Goal: Task Accomplishment & Management: Use online tool/utility

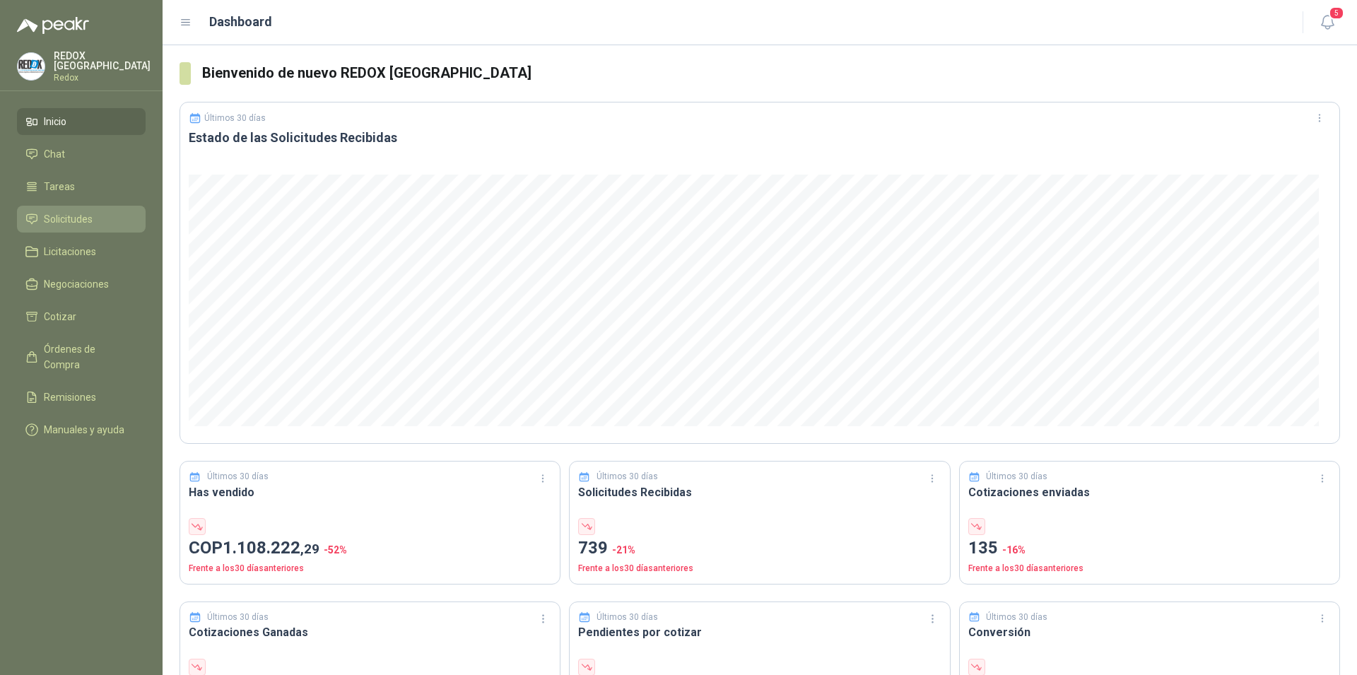
click at [57, 215] on span "Solicitudes" at bounding box center [68, 219] width 49 height 16
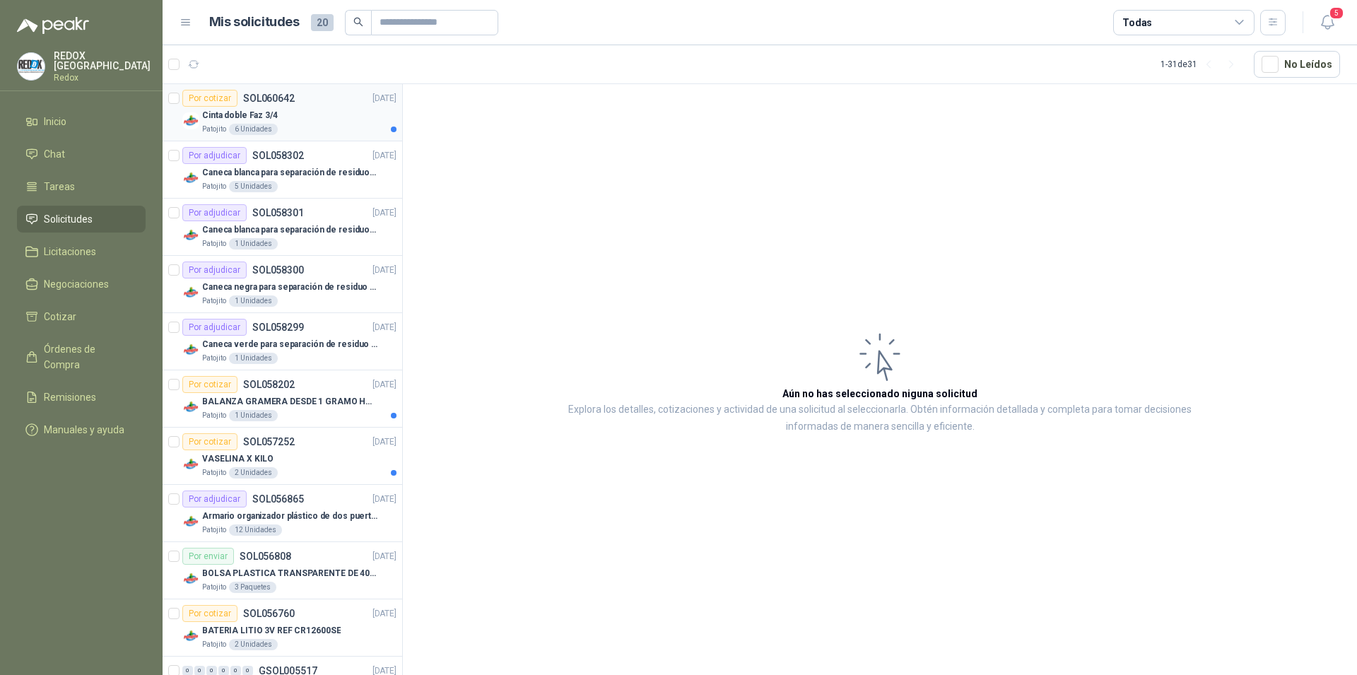
click at [317, 116] on div "Cinta doble Faz 3/4" at bounding box center [299, 115] width 194 height 17
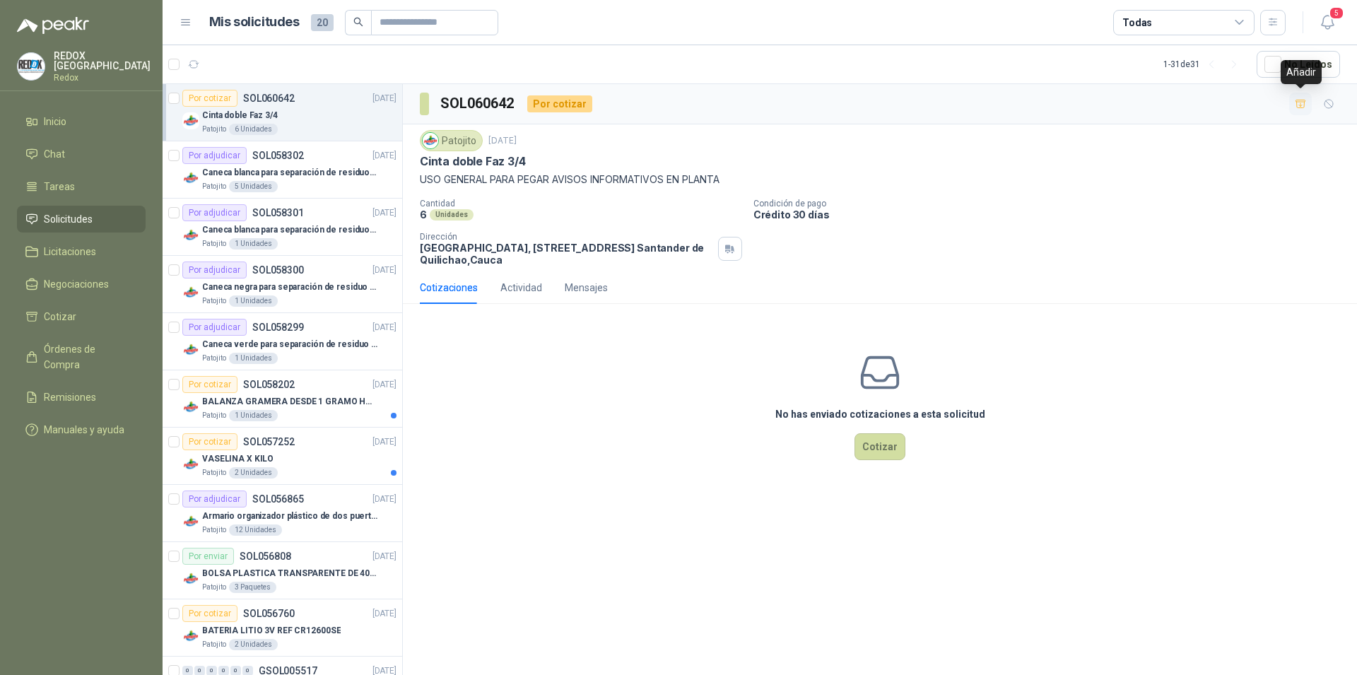
click at [1302, 102] on icon "button" at bounding box center [1300, 104] width 12 height 12
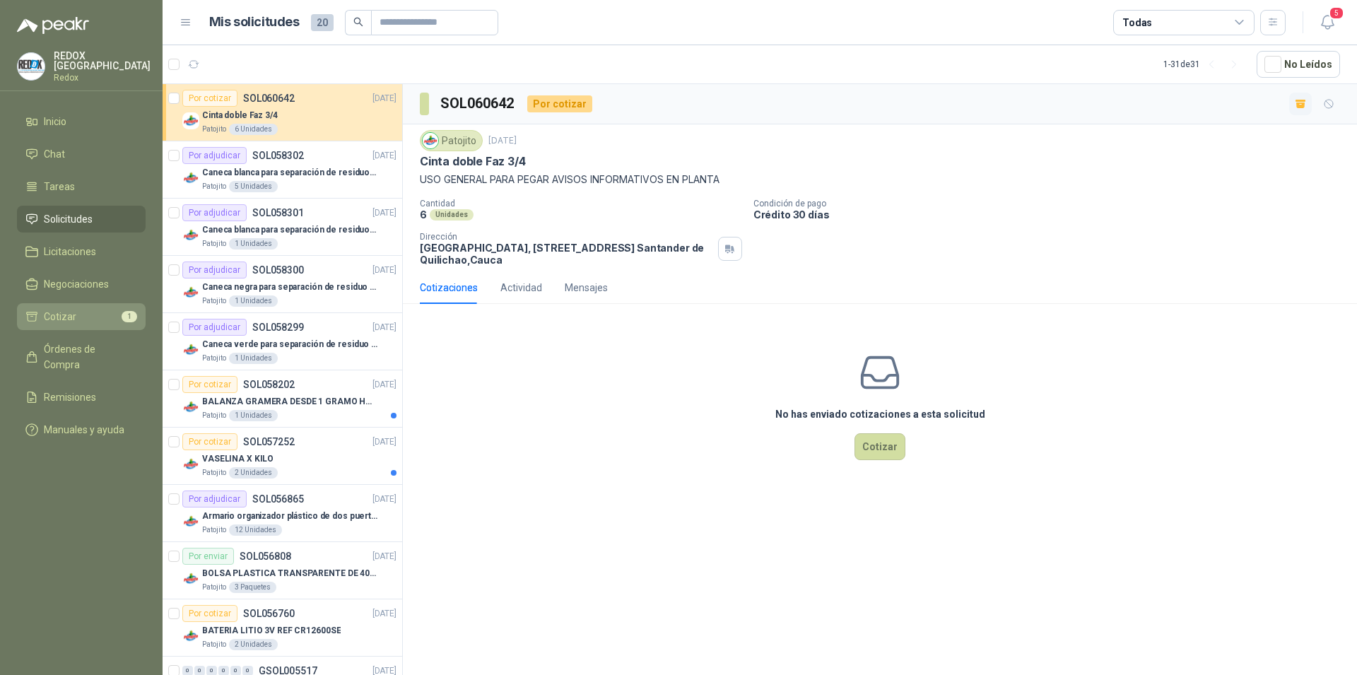
click at [66, 320] on span "Cotizar" at bounding box center [60, 317] width 32 height 16
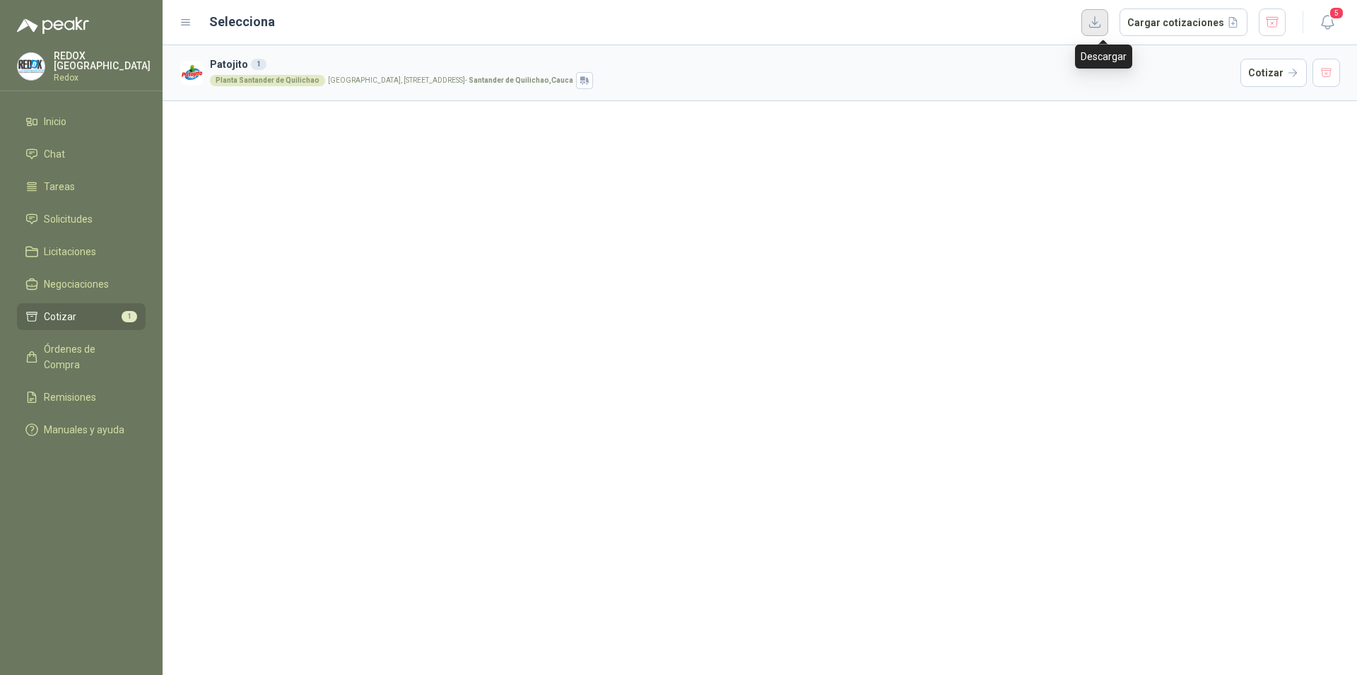
click at [1107, 23] on button "button" at bounding box center [1094, 22] width 27 height 27
click at [1330, 23] on icon "button" at bounding box center [1326, 22] width 12 height 13
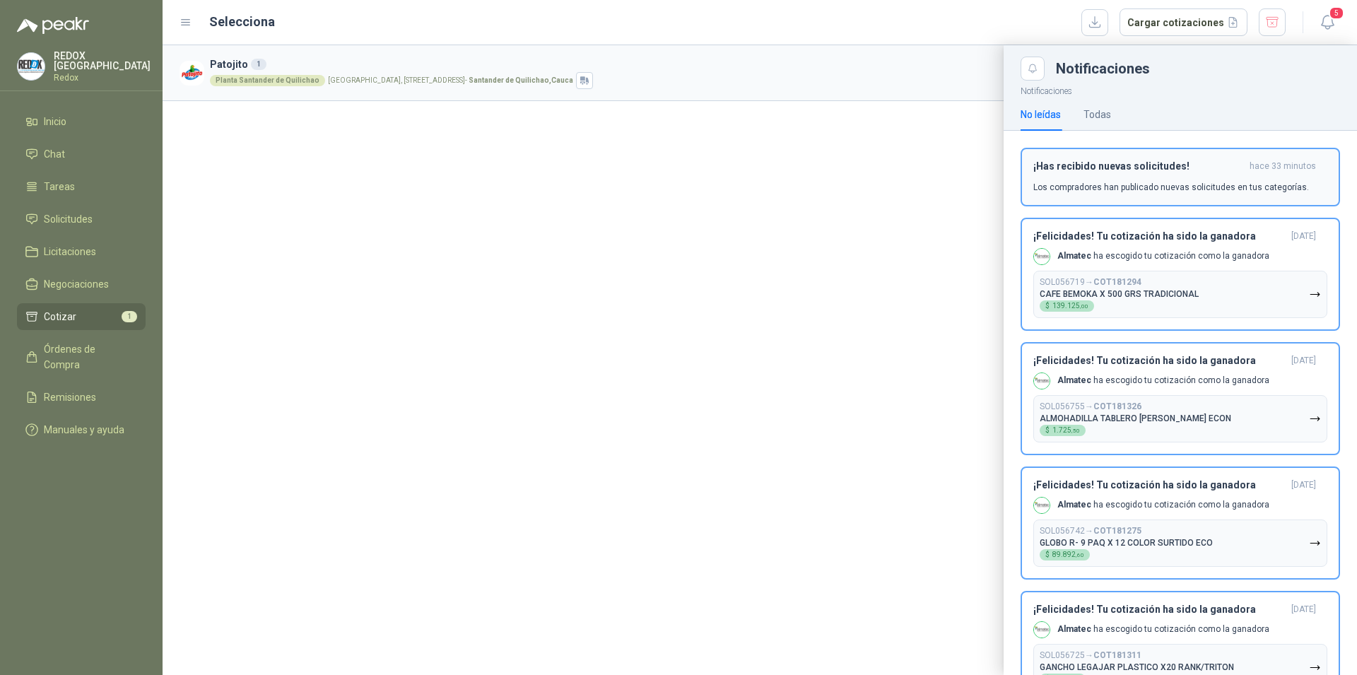
click at [1162, 183] on p "Los compradores han publicado nuevas solicitudes en tus categorías." at bounding box center [1171, 187] width 276 height 13
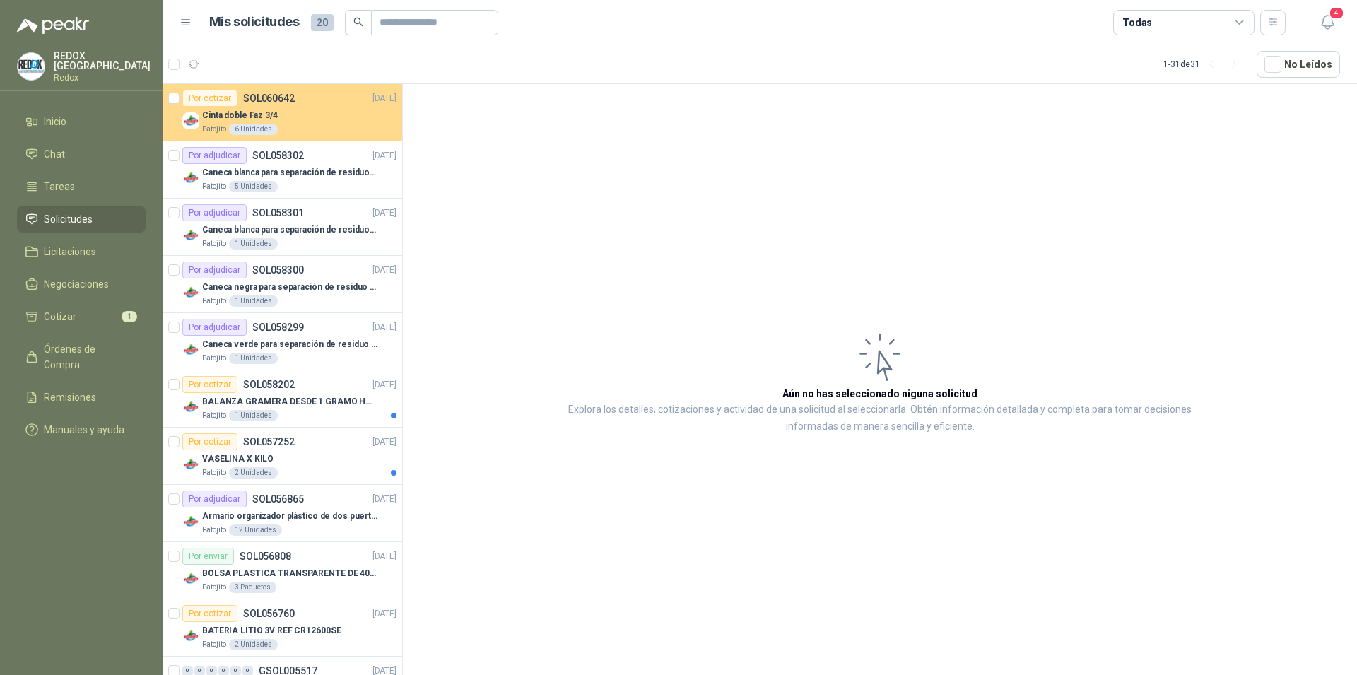
click at [329, 126] on div "Patojito 6 Unidades" at bounding box center [299, 129] width 194 height 11
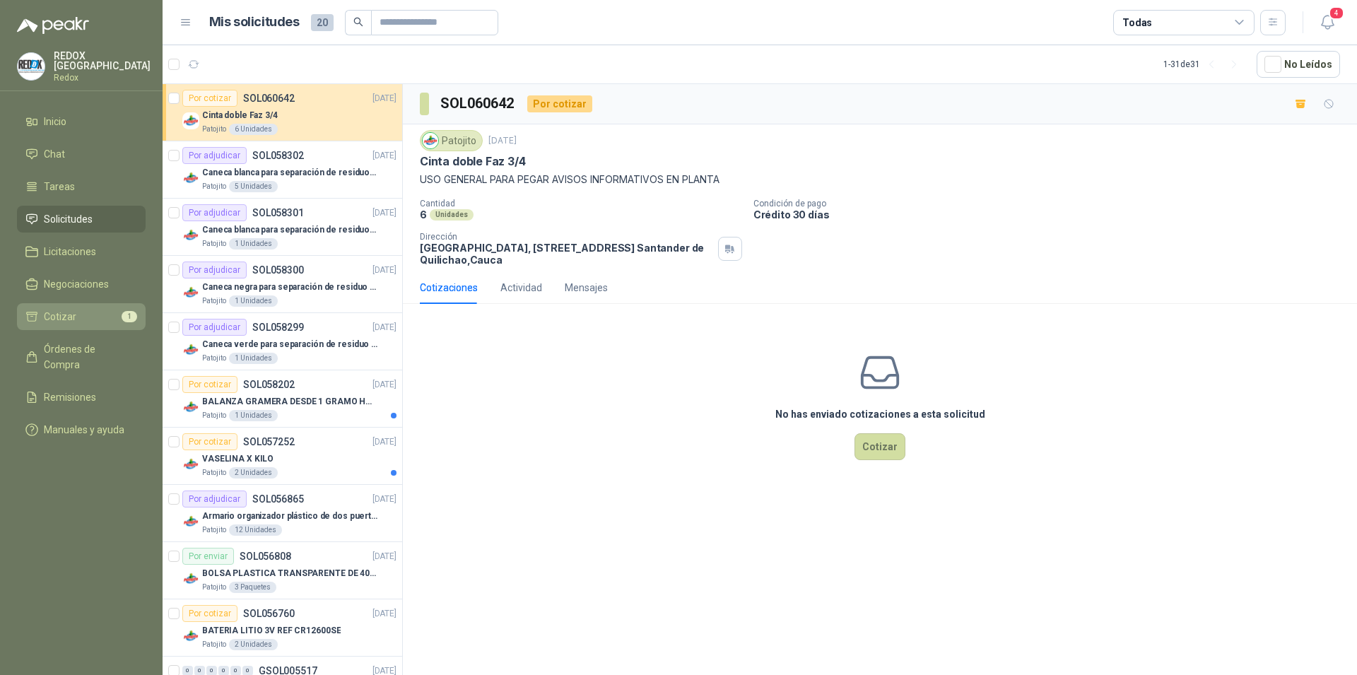
click at [85, 313] on li "Cotizar 1" at bounding box center [81, 317] width 112 height 16
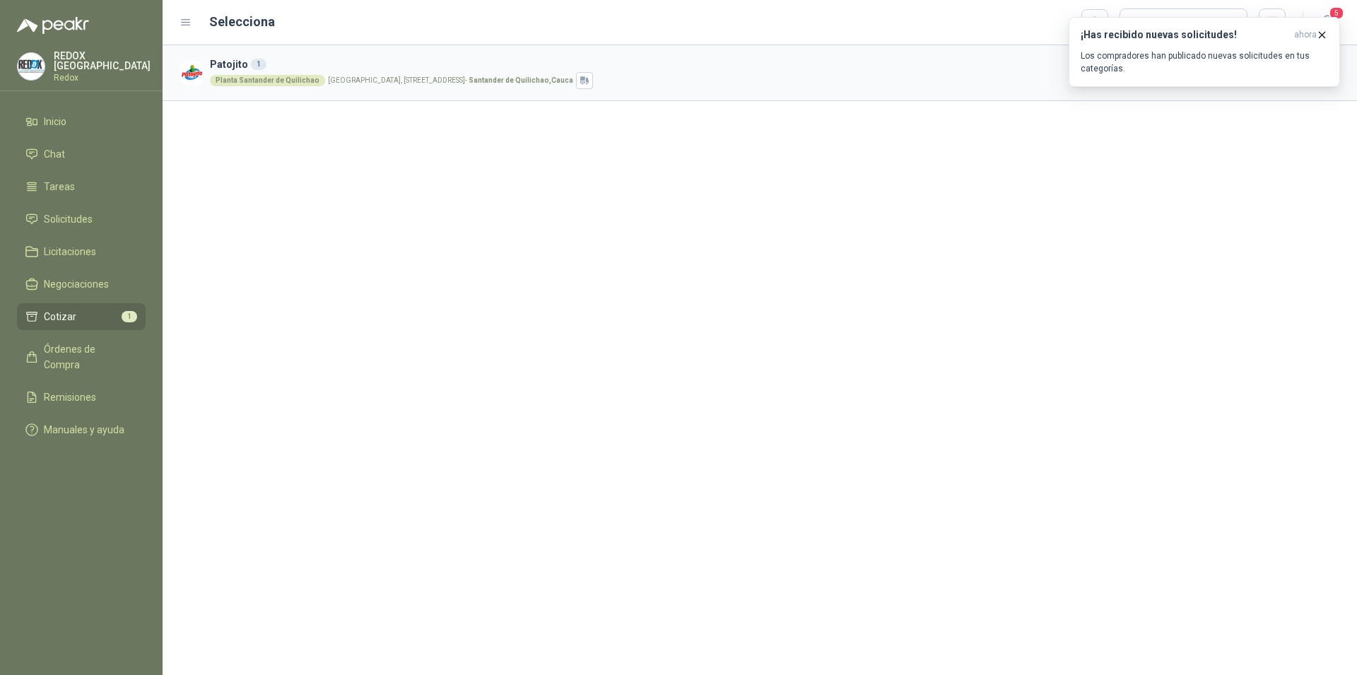
click at [1162, 253] on div "Patojito 1 Planta [GEOGRAPHIC_DATA], [STREET_ADDRESS] Cotizar" at bounding box center [759, 360] width 1194 height 630
click at [1322, 35] on icon "button" at bounding box center [1322, 35] width 12 height 12
click at [1333, 14] on span "5" at bounding box center [1336, 12] width 16 height 13
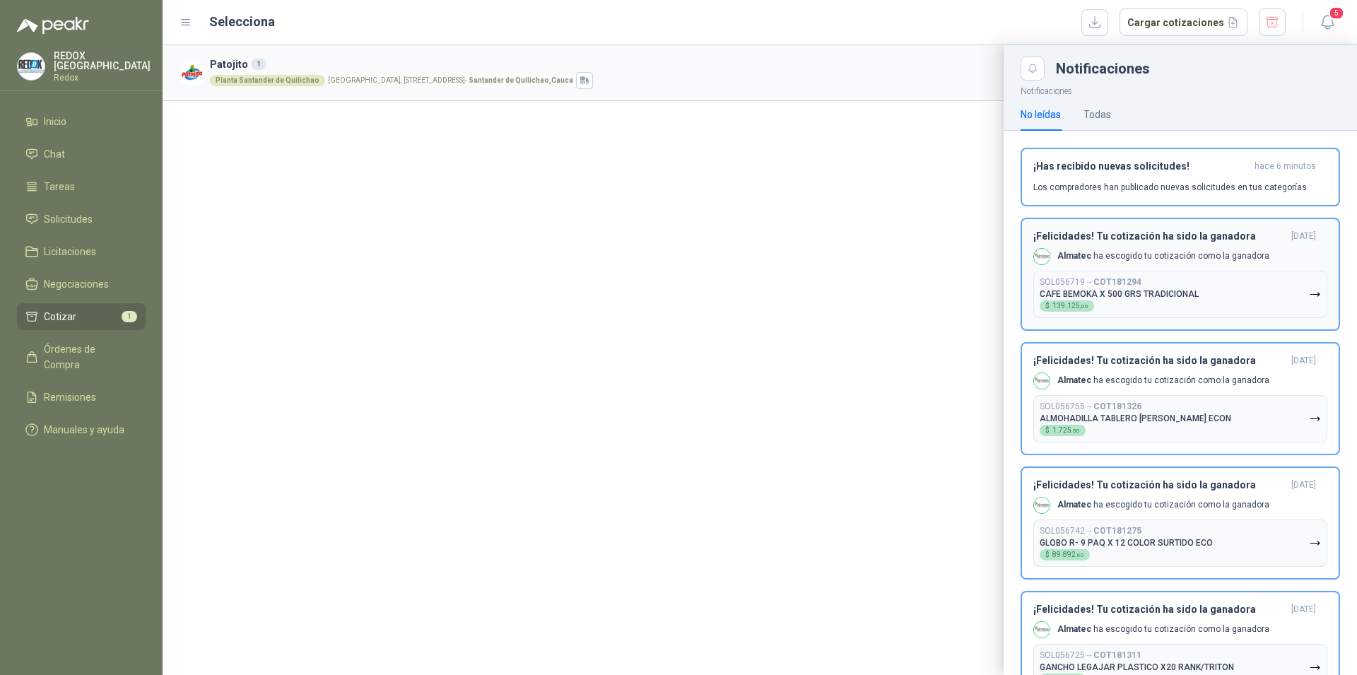
click at [1180, 268] on div "¡Felicidades! Tu cotización ha sido la ganadora [DATE] Almatec ha escogido tu c…" at bounding box center [1180, 274] width 294 height 88
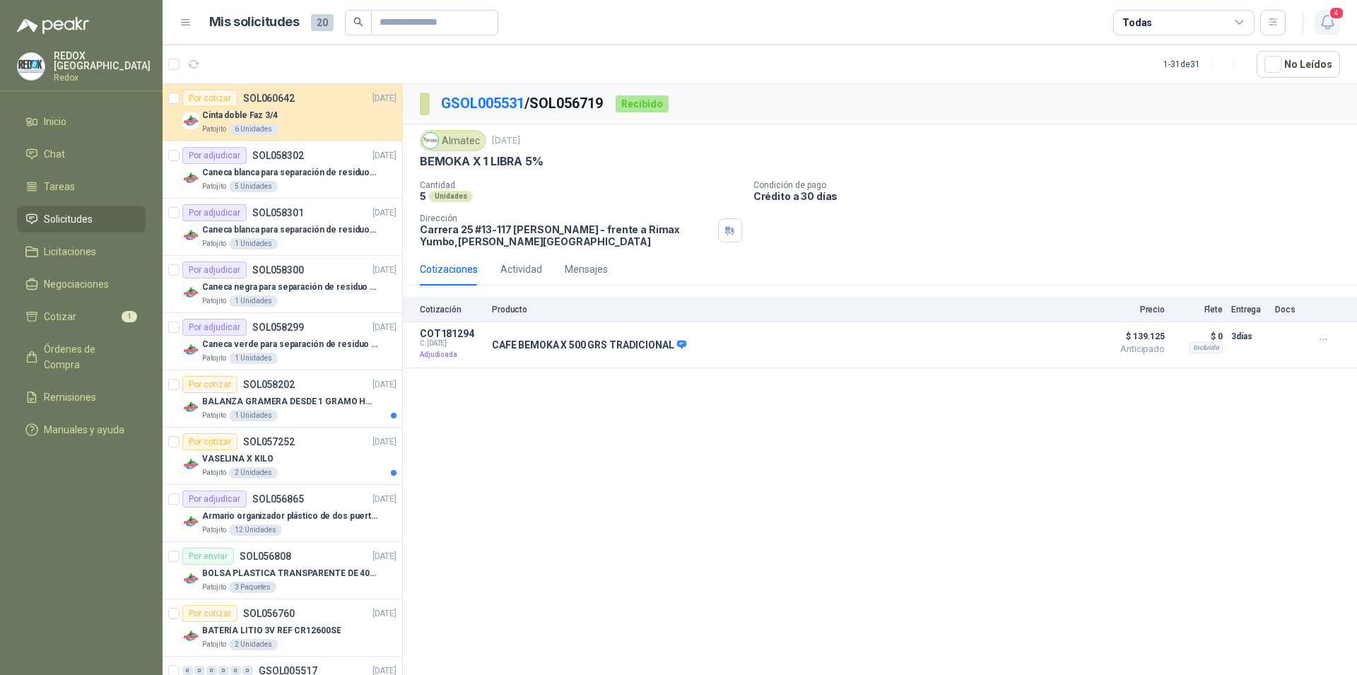
click at [1327, 25] on icon "button" at bounding box center [1326, 22] width 12 height 13
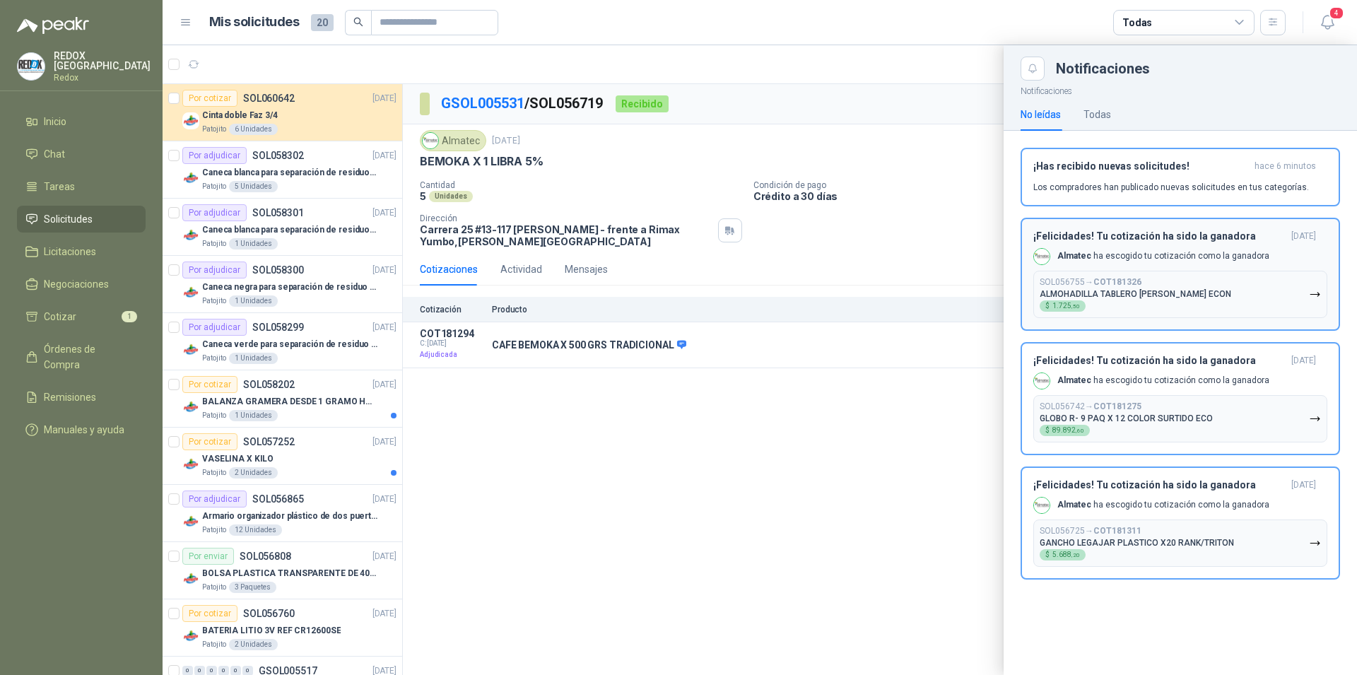
click at [1088, 284] on p "SOL056755 → COT181326" at bounding box center [1090, 282] width 102 height 11
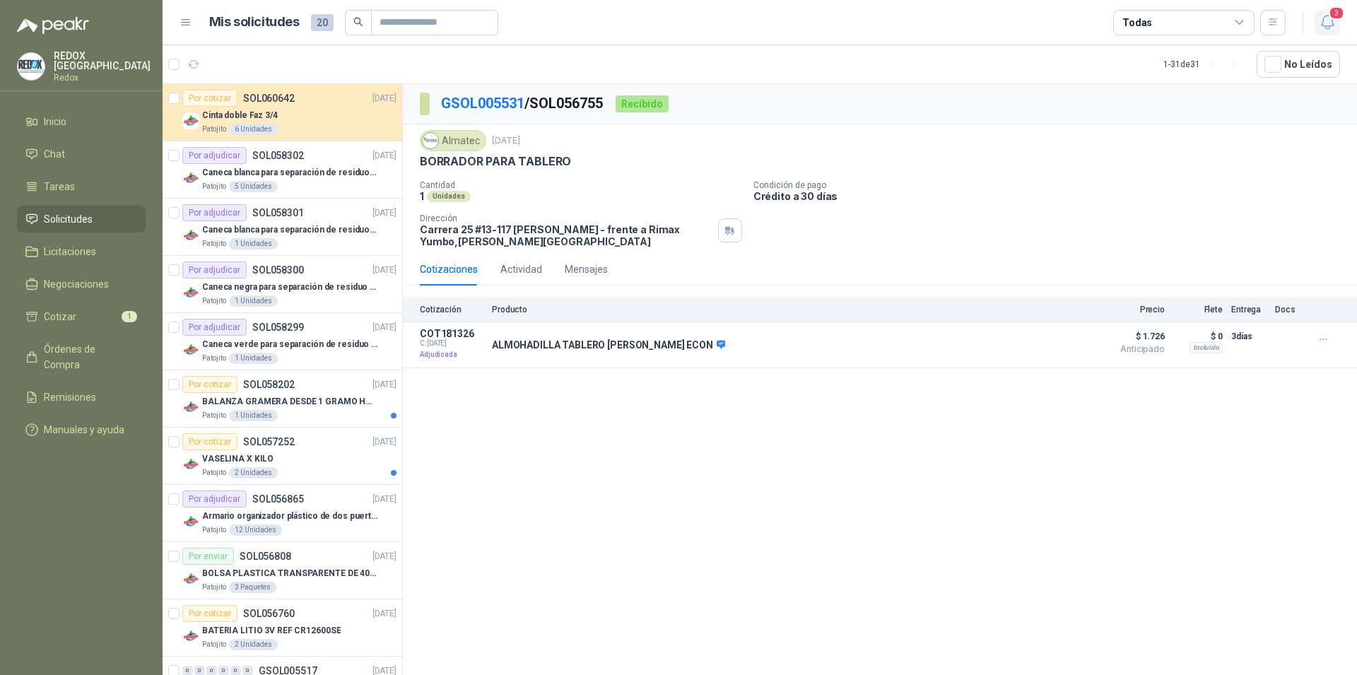
click at [1327, 31] on button "3" at bounding box center [1326, 22] width 25 height 25
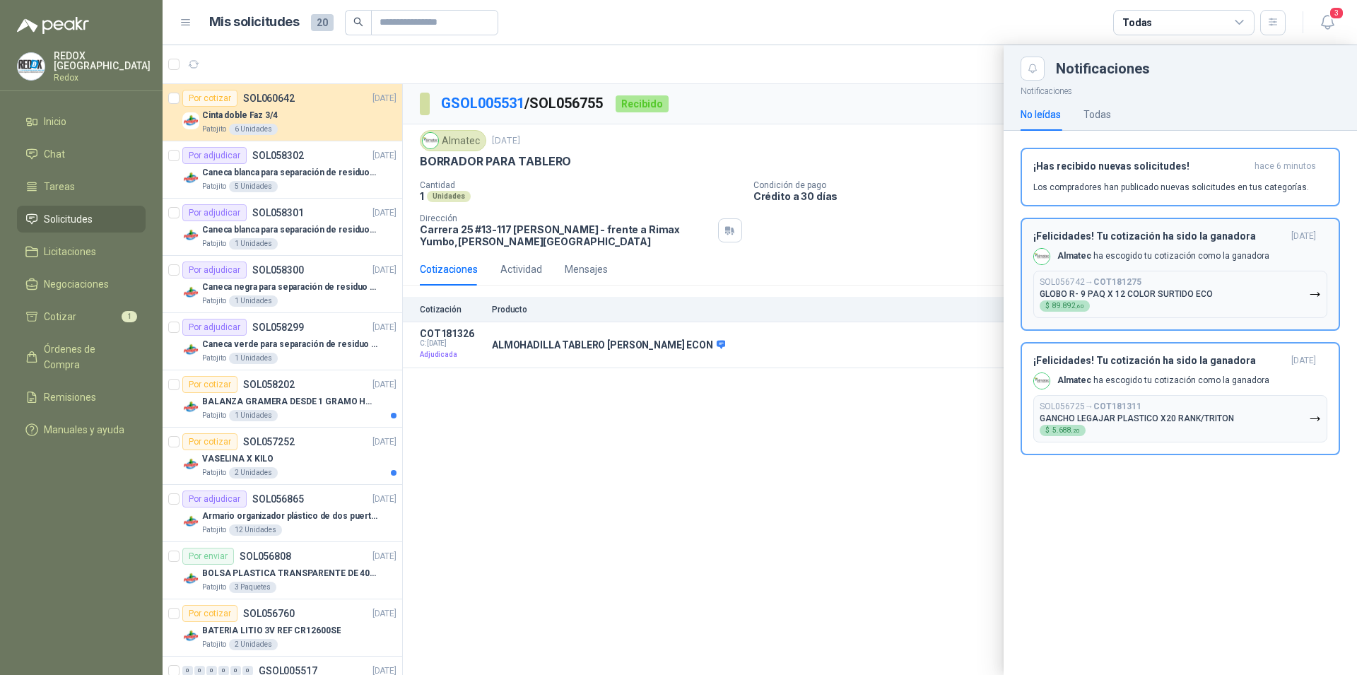
click at [1154, 252] on p "Almatec ha escogido tu cotización como la ganadora" at bounding box center [1163, 256] width 212 height 12
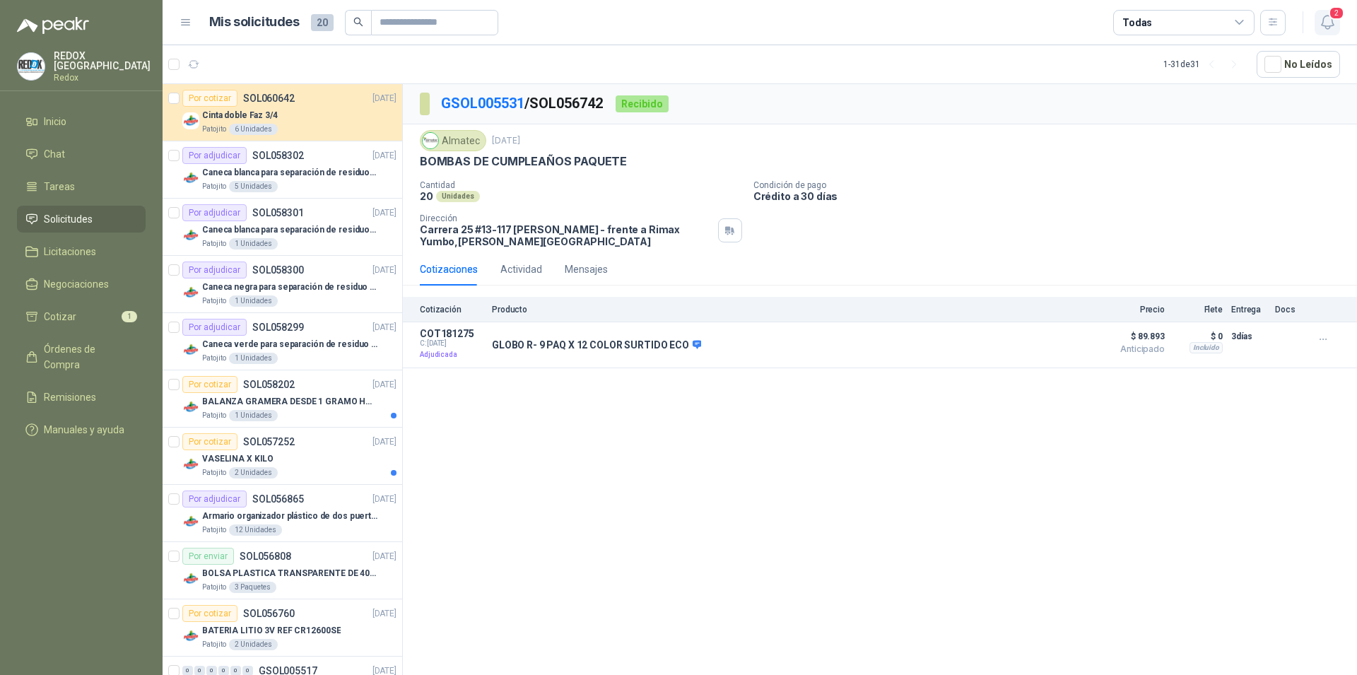
click at [1330, 24] on icon "button" at bounding box center [1327, 22] width 18 height 18
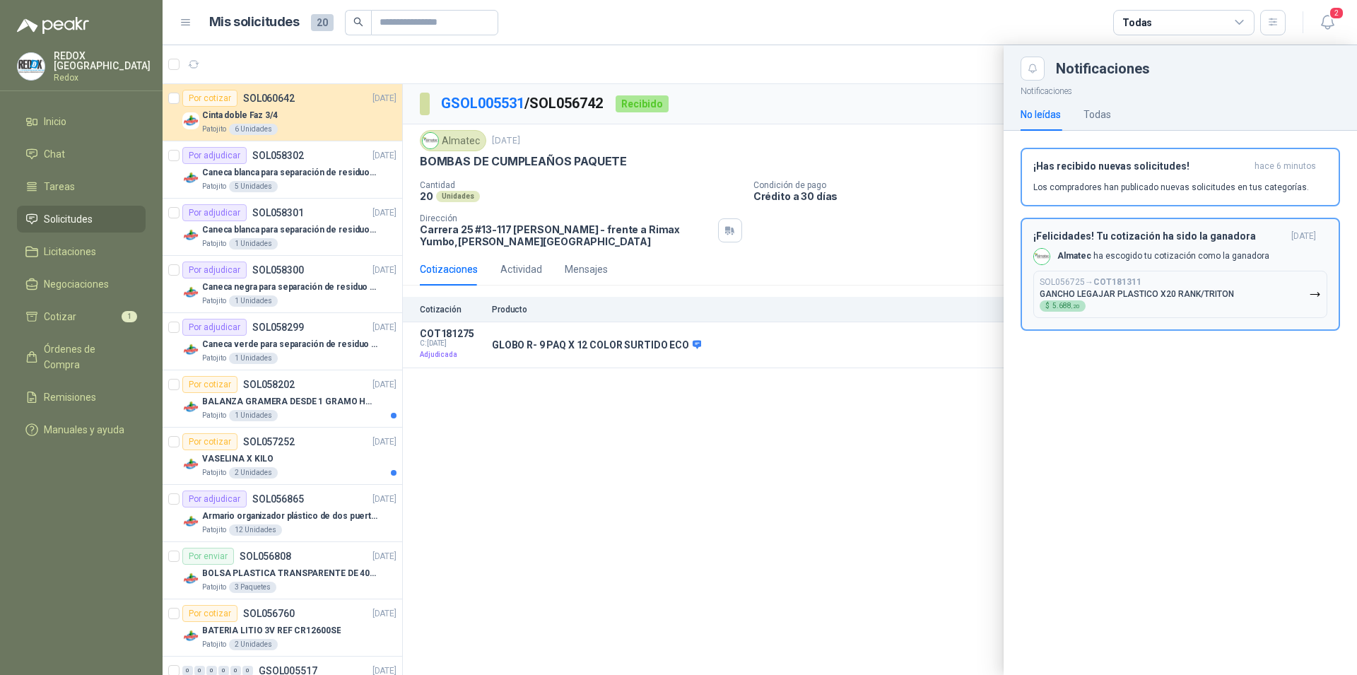
click at [1122, 286] on b "COT181311" at bounding box center [1117, 282] width 48 height 10
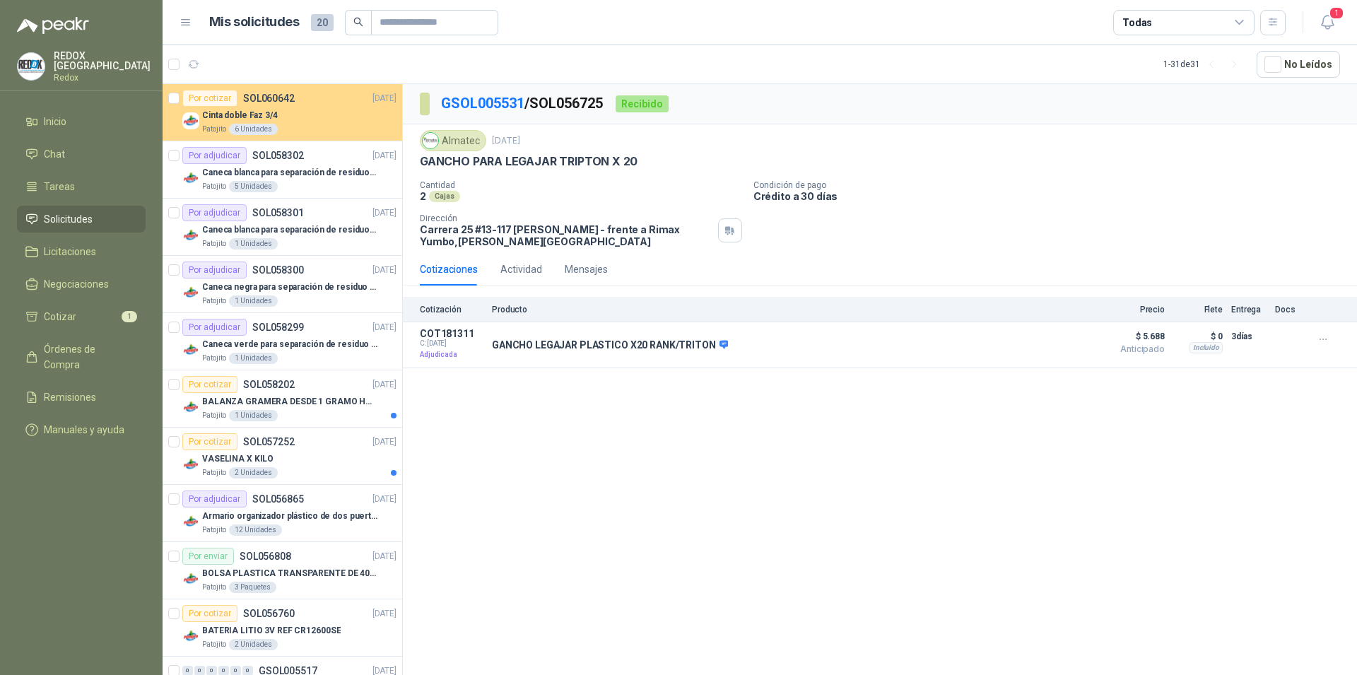
click at [302, 112] on div "Cinta doble Faz 3/4" at bounding box center [299, 115] width 194 height 17
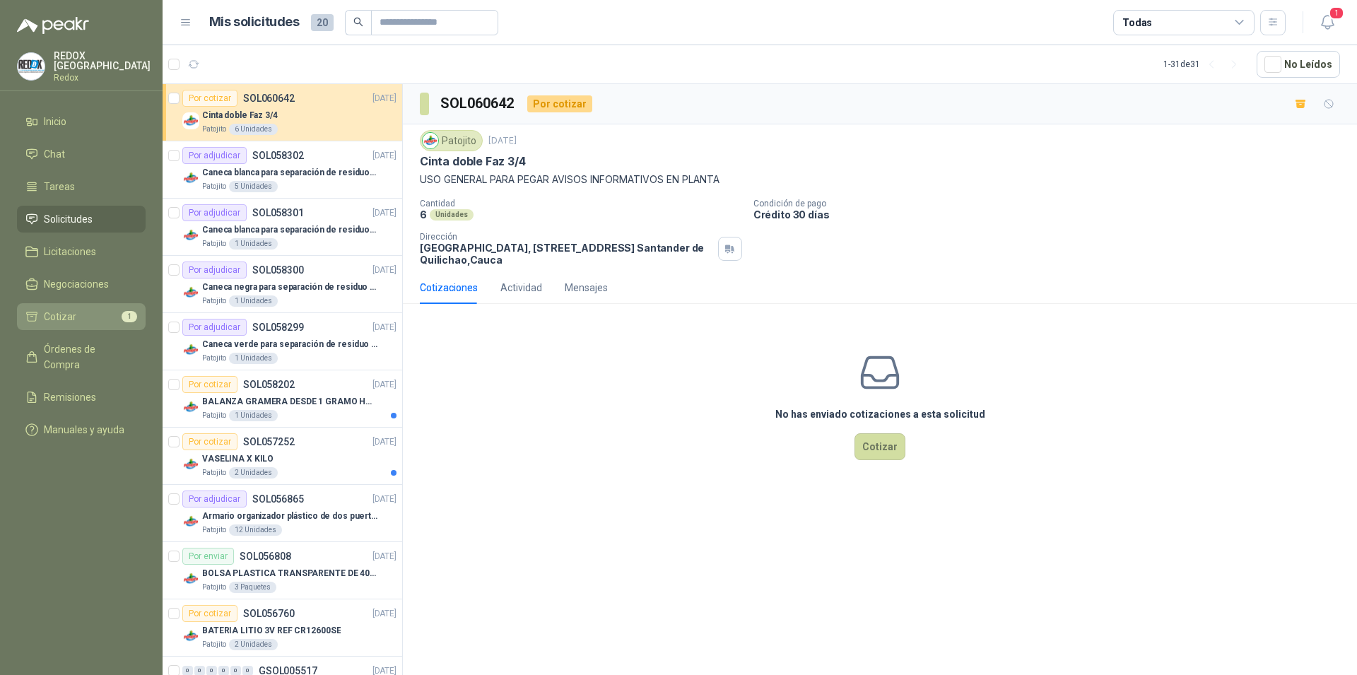
click at [83, 319] on li "Cotizar 1" at bounding box center [81, 317] width 112 height 16
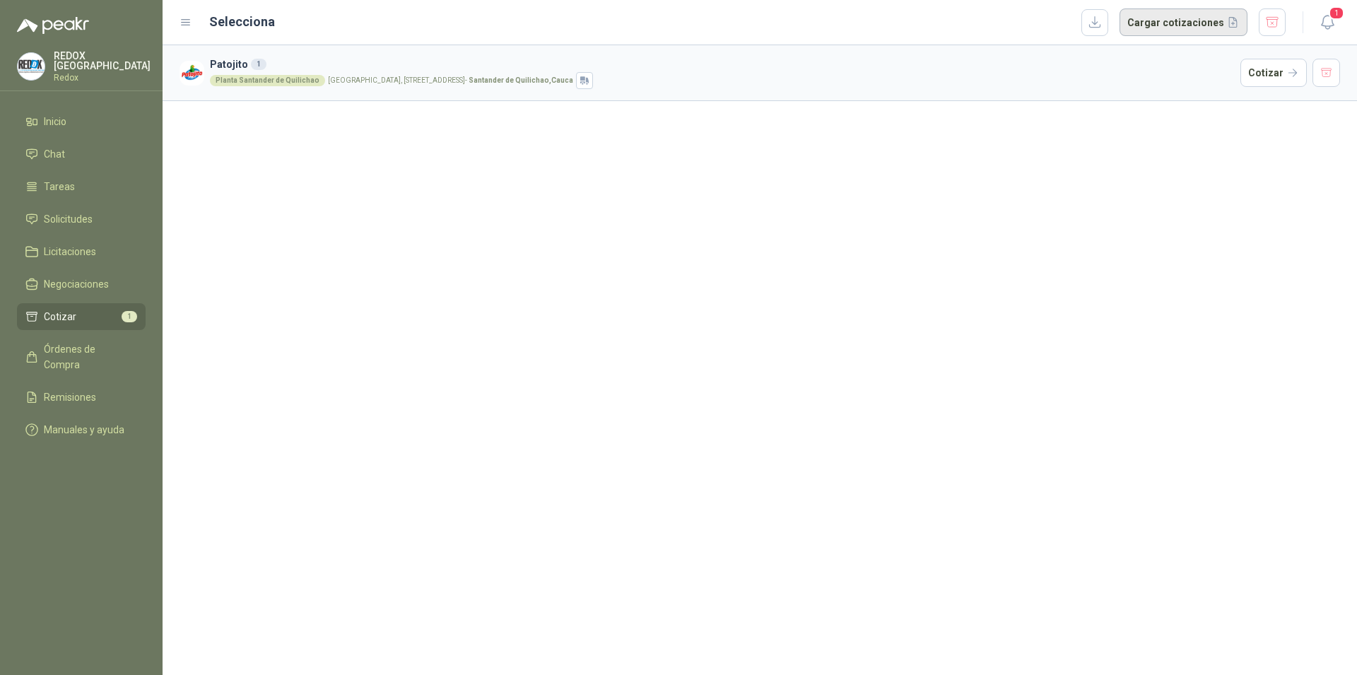
click at [1174, 22] on button "Cargar cotizaciones" at bounding box center [1183, 22] width 128 height 28
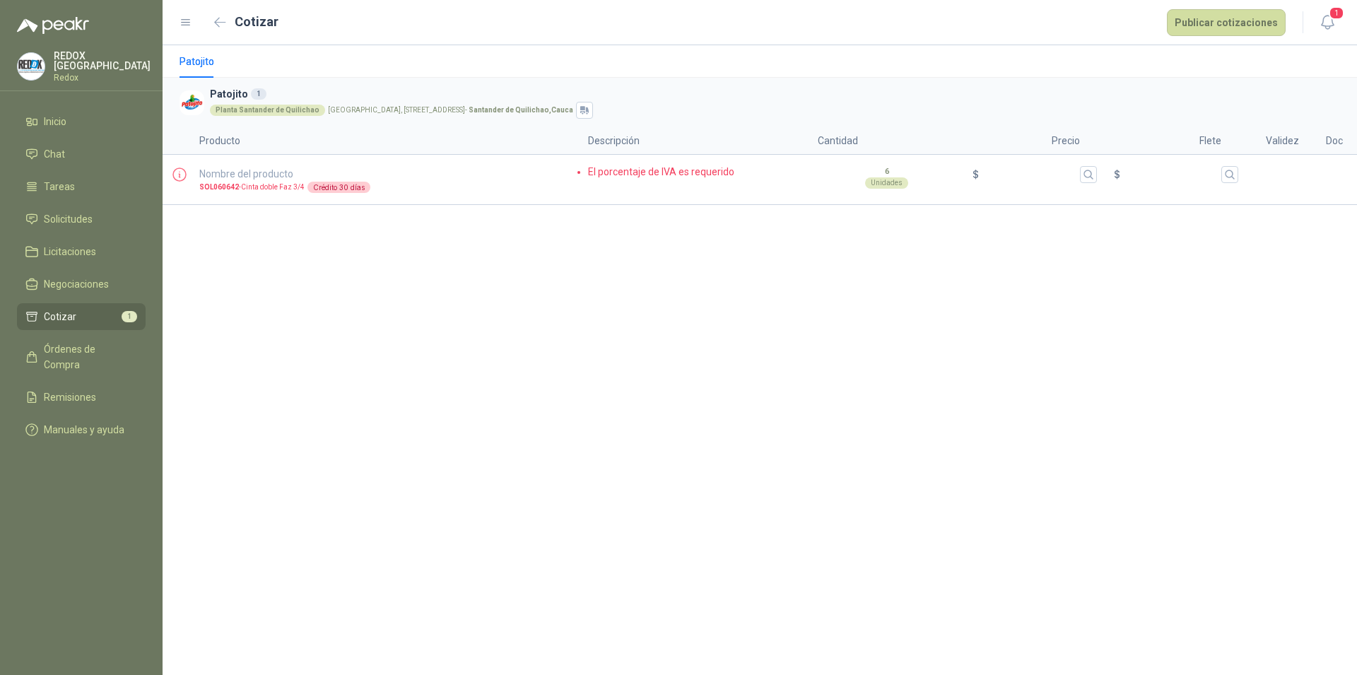
click at [1209, 324] on div "Patojito Patojito 1 Planta [GEOGRAPHIC_DATA] Parque Industrial el Paraiso, [STR…" at bounding box center [759, 360] width 1194 height 630
click at [1332, 26] on icon "button" at bounding box center [1327, 22] width 18 height 18
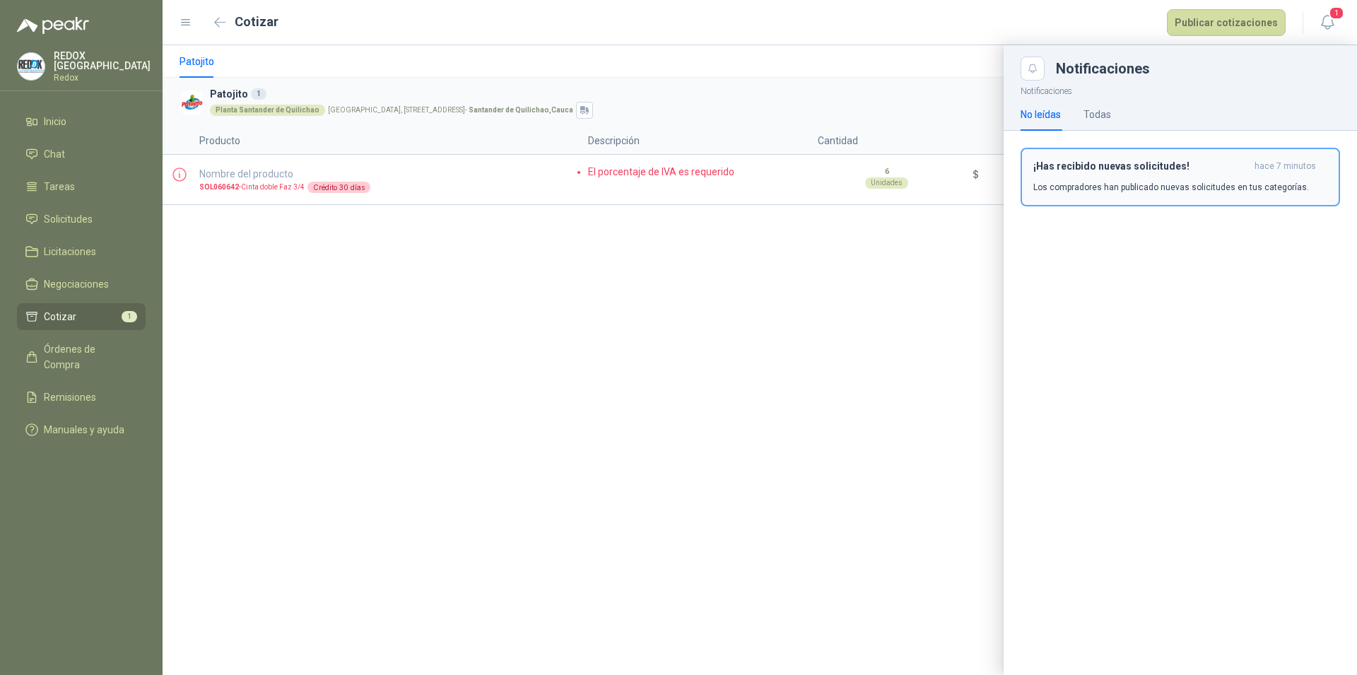
click at [1081, 184] on p "Los compradores han publicado nuevas solicitudes en tus categorías." at bounding box center [1171, 187] width 276 height 13
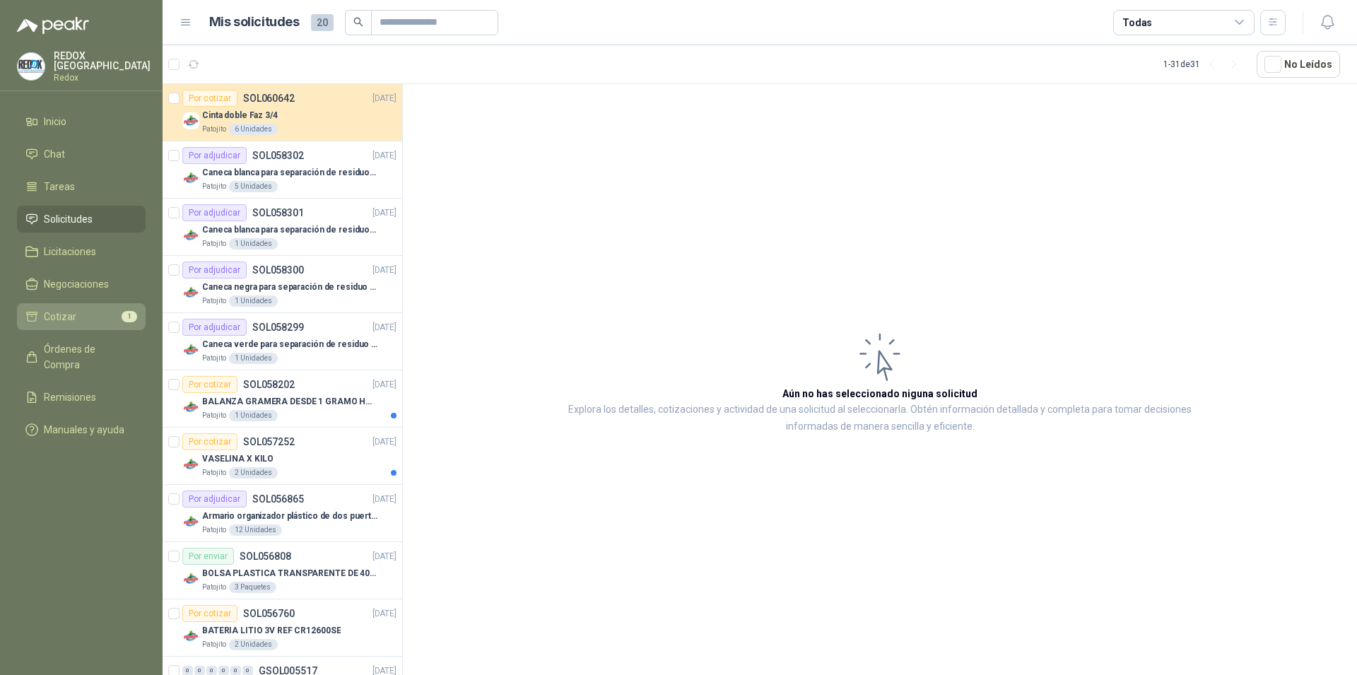
click at [84, 312] on li "Cotizar 1" at bounding box center [81, 317] width 112 height 16
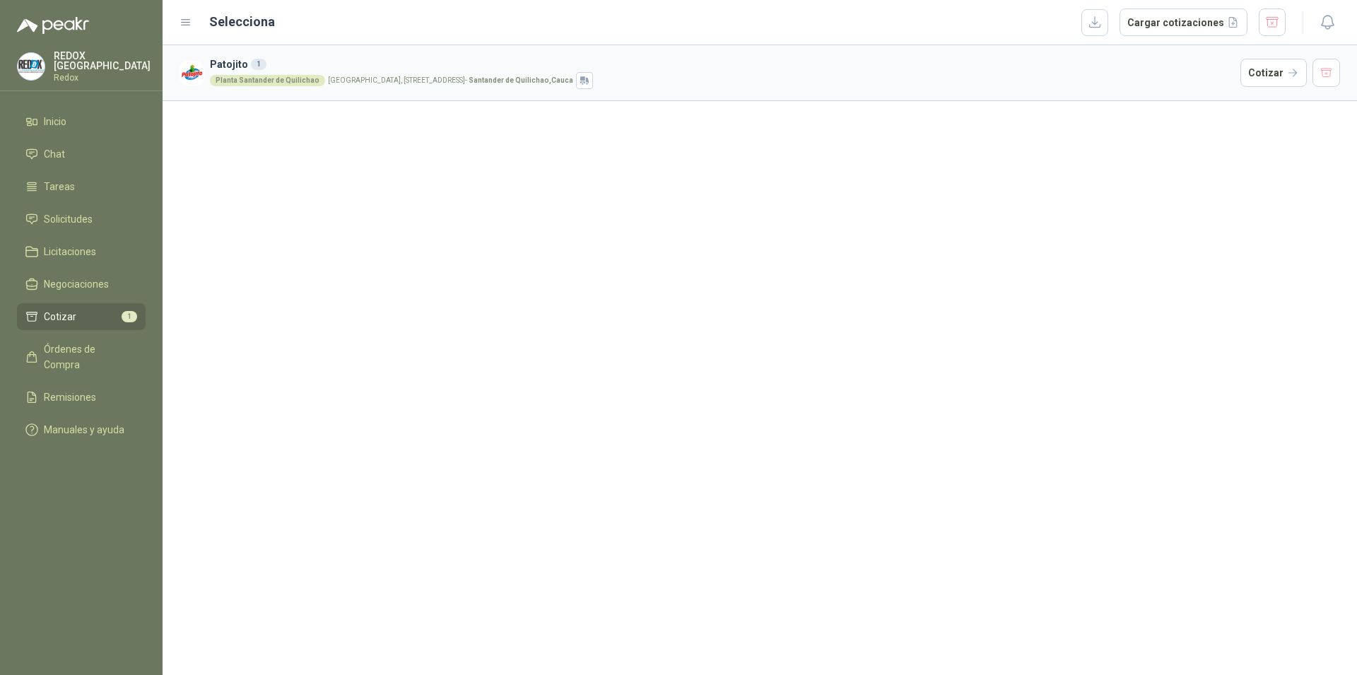
click at [632, 371] on div "Patojito 1 Planta [GEOGRAPHIC_DATA], [STREET_ADDRESS] Cotizar" at bounding box center [759, 360] width 1194 height 630
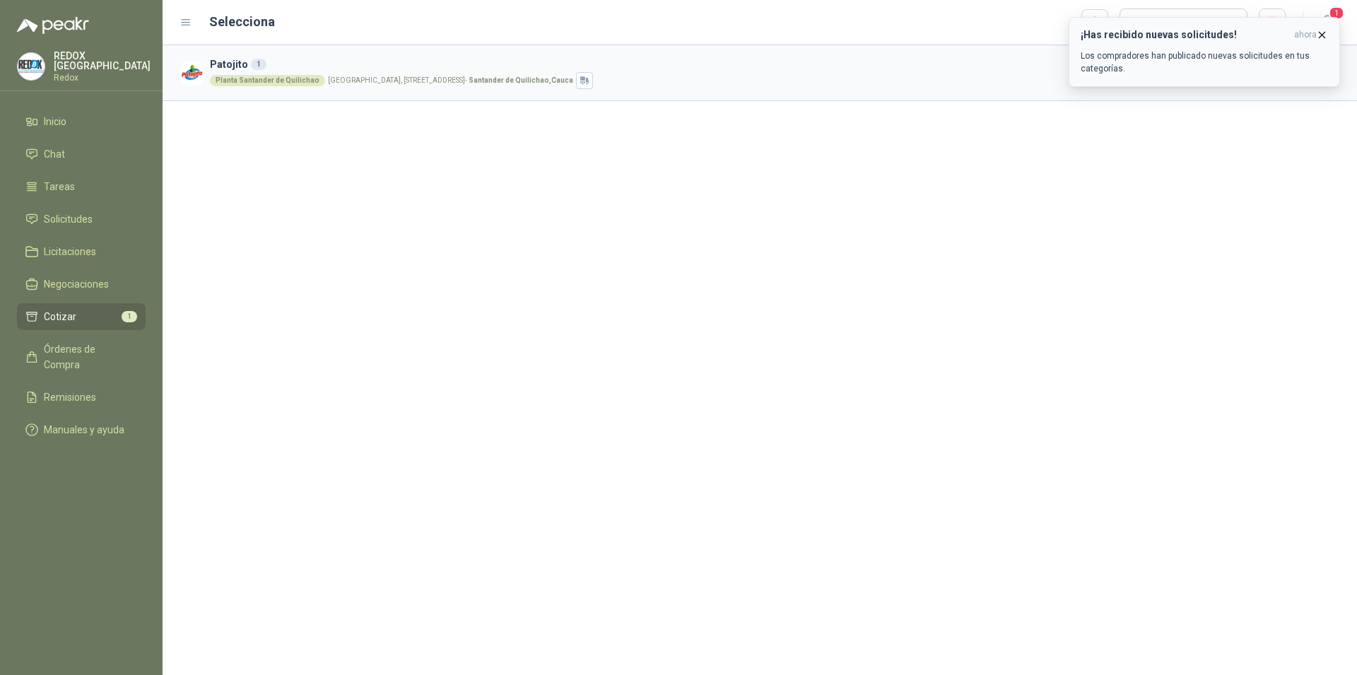
click at [1321, 36] on icon "button" at bounding box center [1322, 35] width 12 height 12
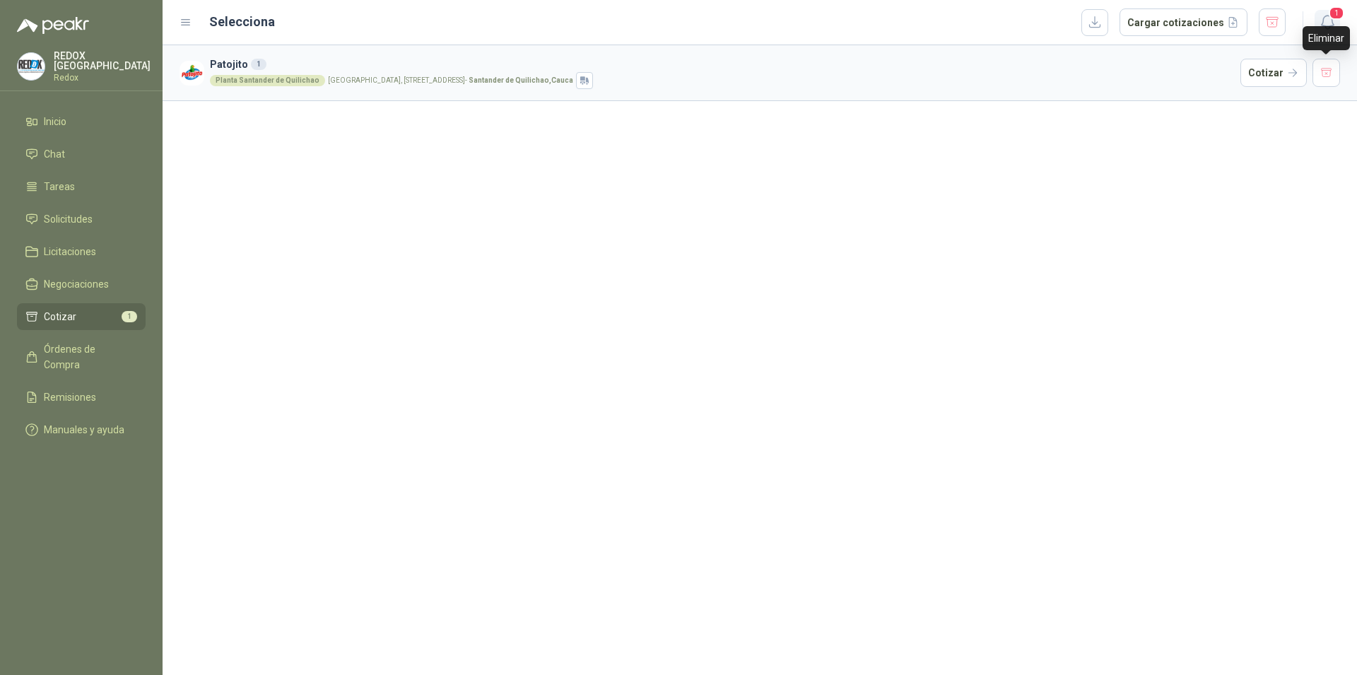
click at [1327, 24] on icon "button" at bounding box center [1327, 22] width 18 height 18
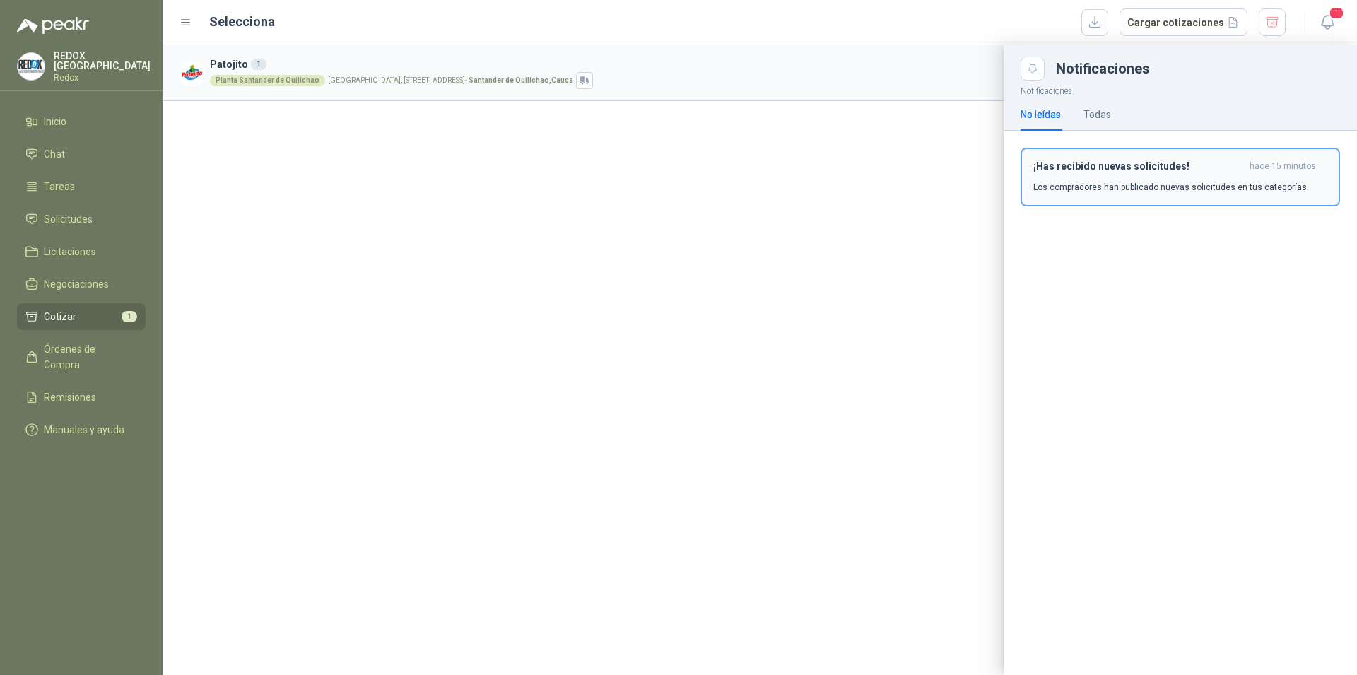
click at [1137, 189] on p "Los compradores han publicado nuevas solicitudes en tus categorías." at bounding box center [1171, 187] width 276 height 13
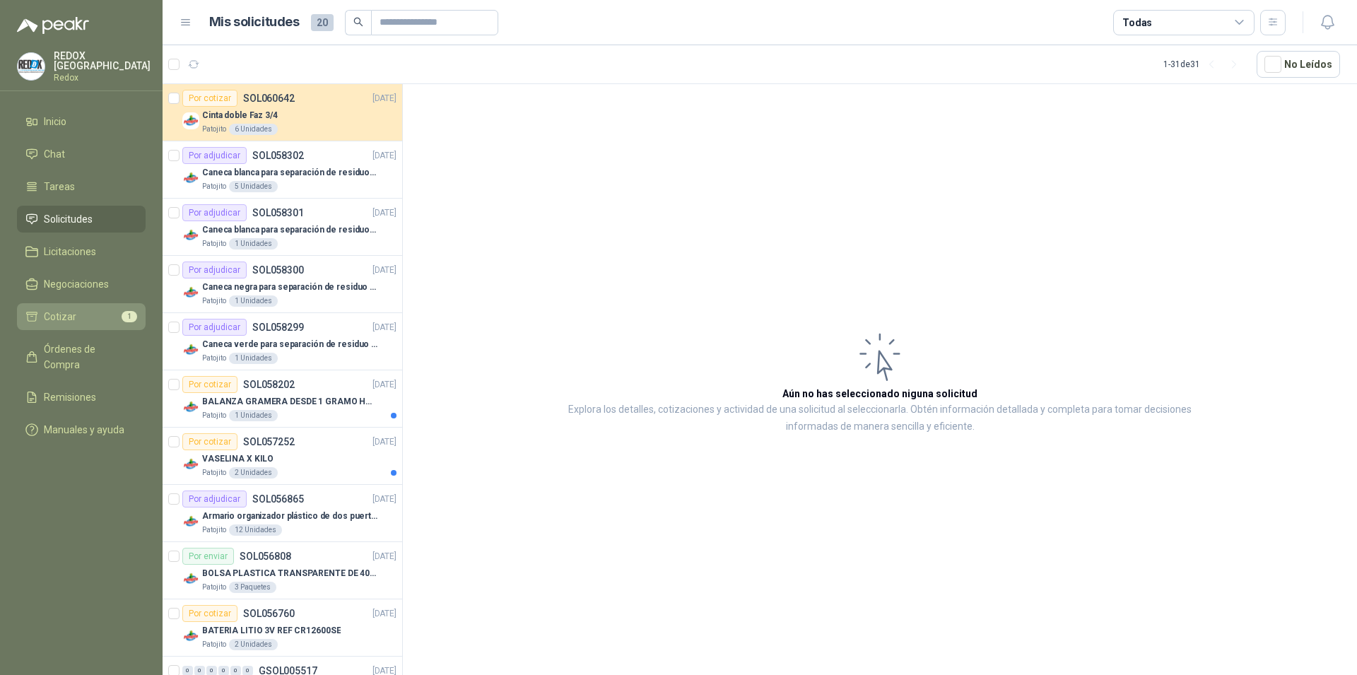
click at [86, 319] on li "Cotizar 1" at bounding box center [81, 317] width 112 height 16
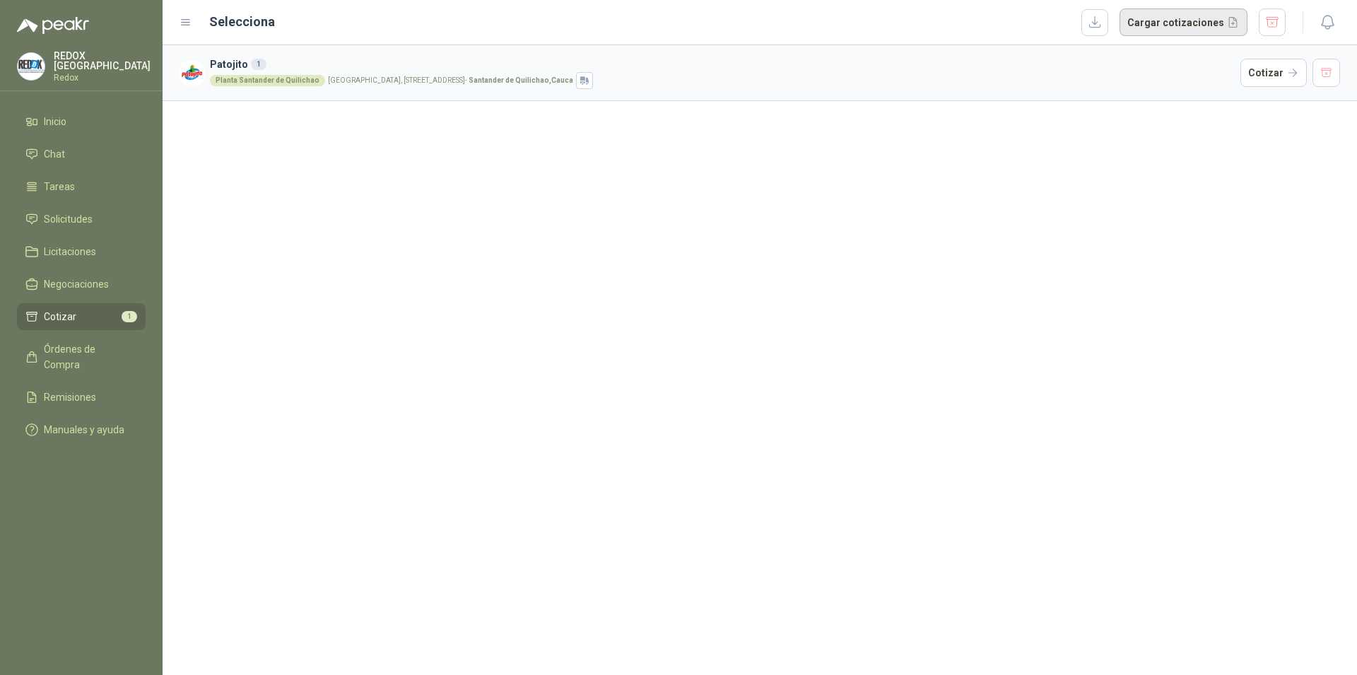
click at [1195, 17] on button "Cargar cotizaciones" at bounding box center [1183, 22] width 128 height 28
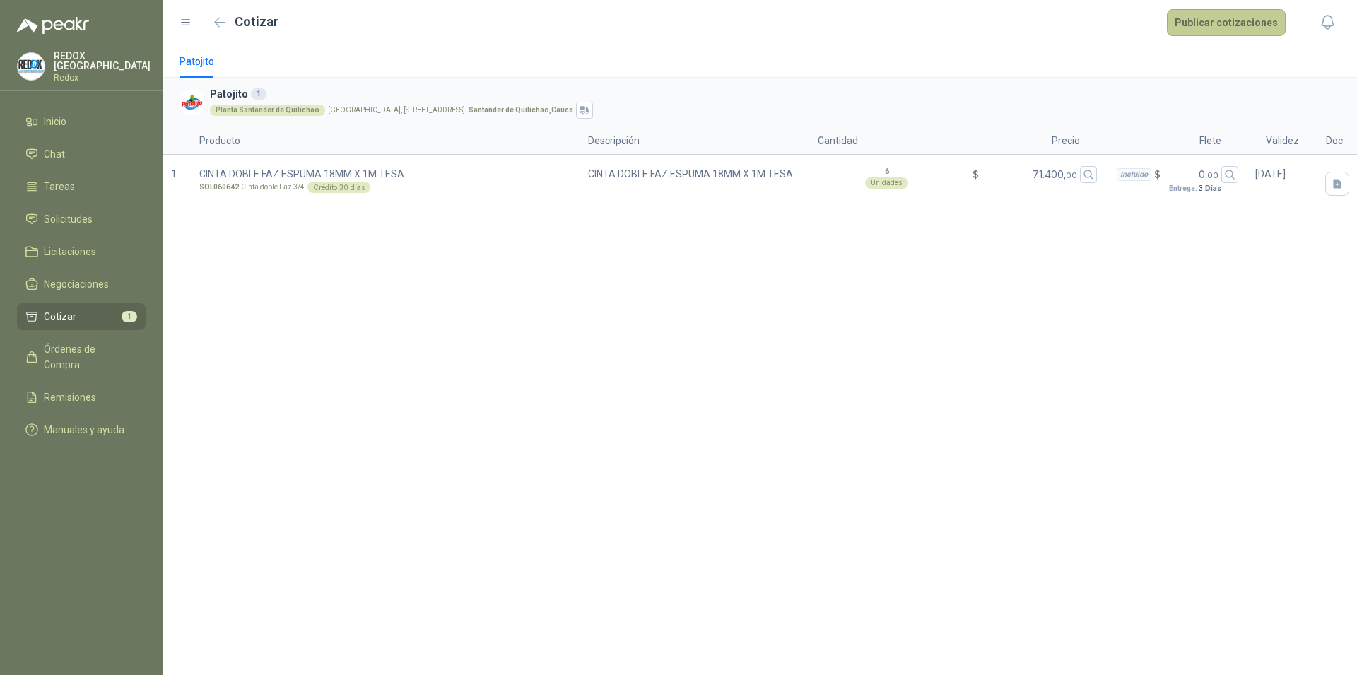
click at [1242, 26] on button "Publicar cotizaciones" at bounding box center [1225, 22] width 119 height 27
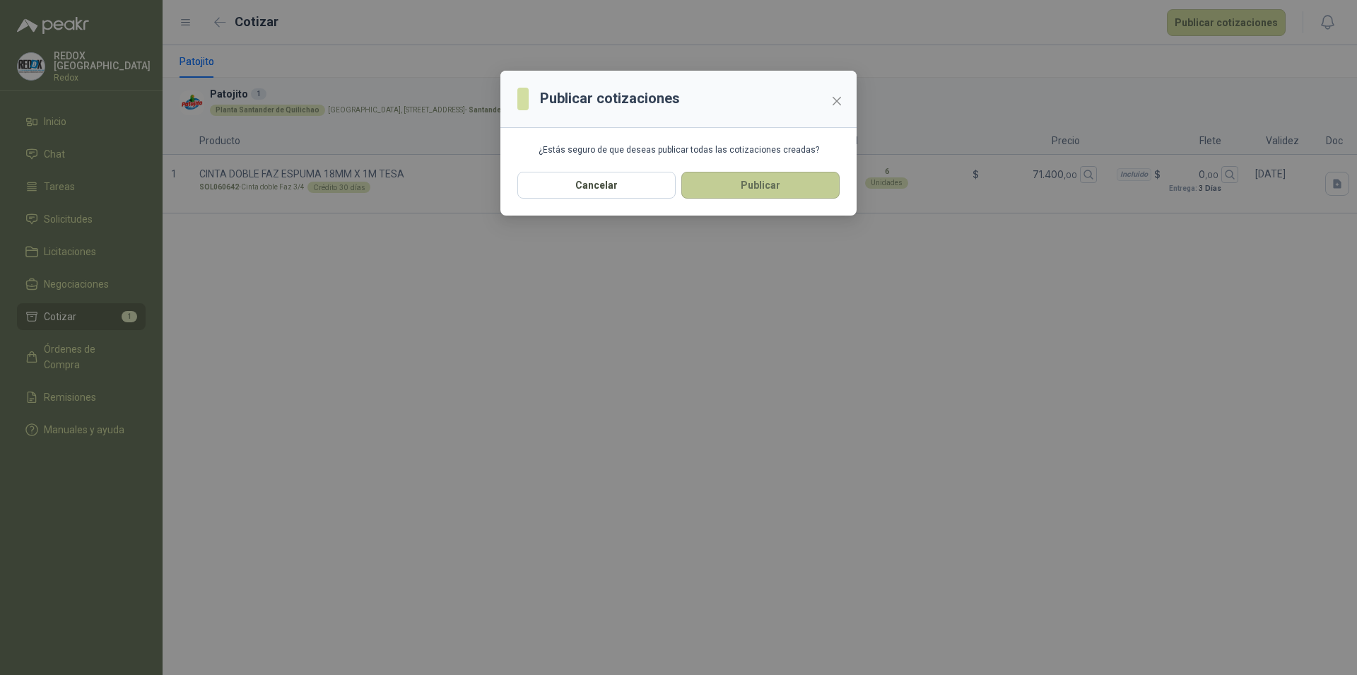
click at [749, 183] on button "Publicar" at bounding box center [760, 185] width 158 height 27
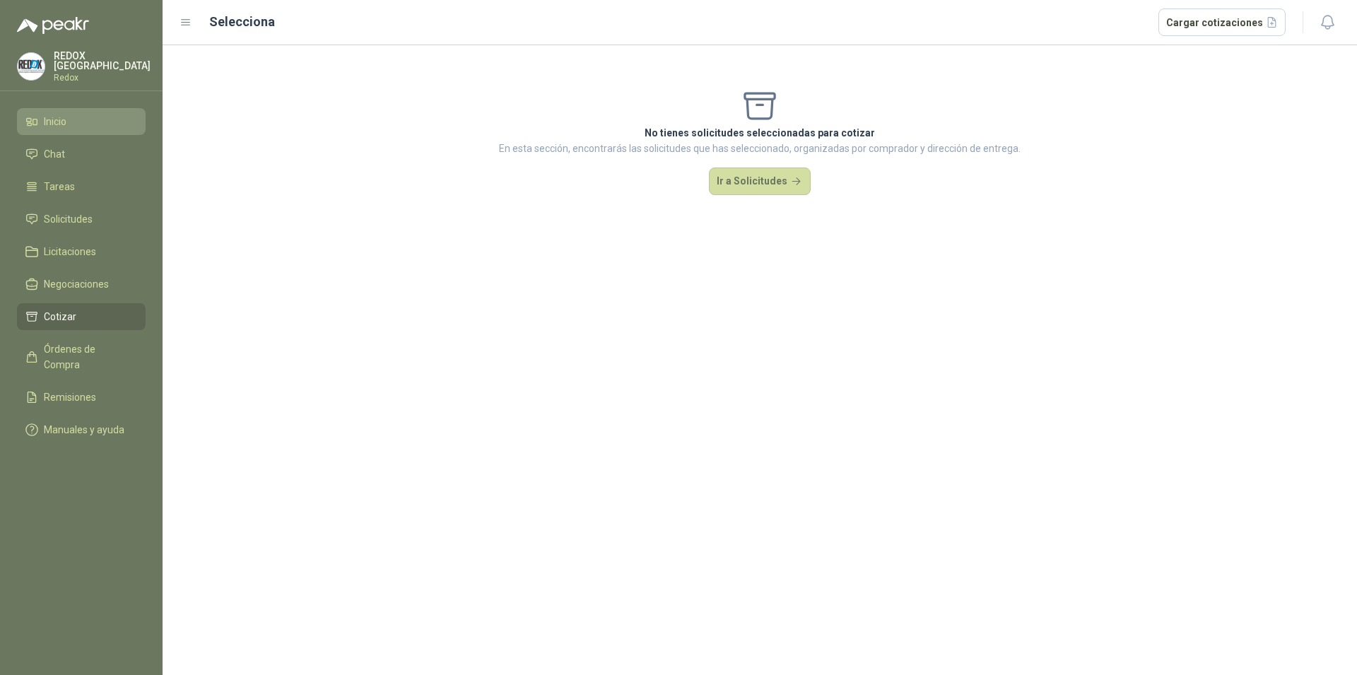
click at [71, 122] on li "Inicio" at bounding box center [81, 122] width 112 height 16
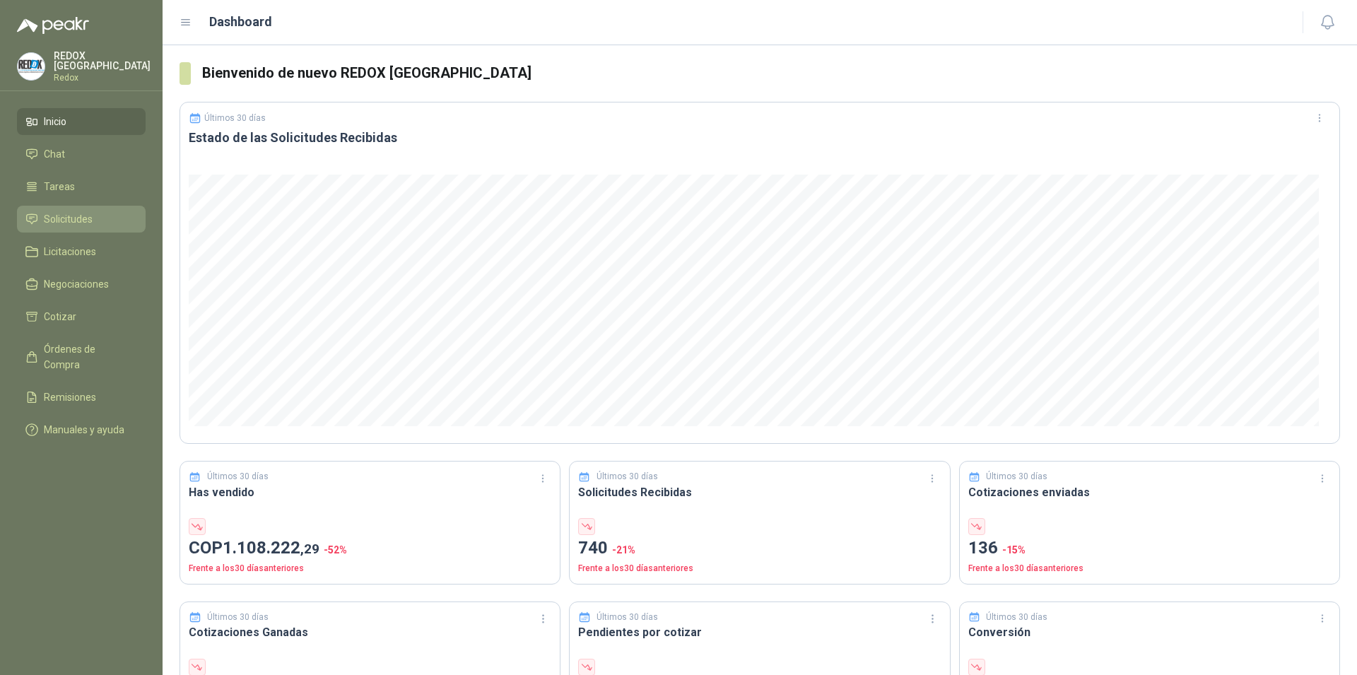
click at [87, 214] on span "Solicitudes" at bounding box center [68, 219] width 49 height 16
